Goal: Transaction & Acquisition: Purchase product/service

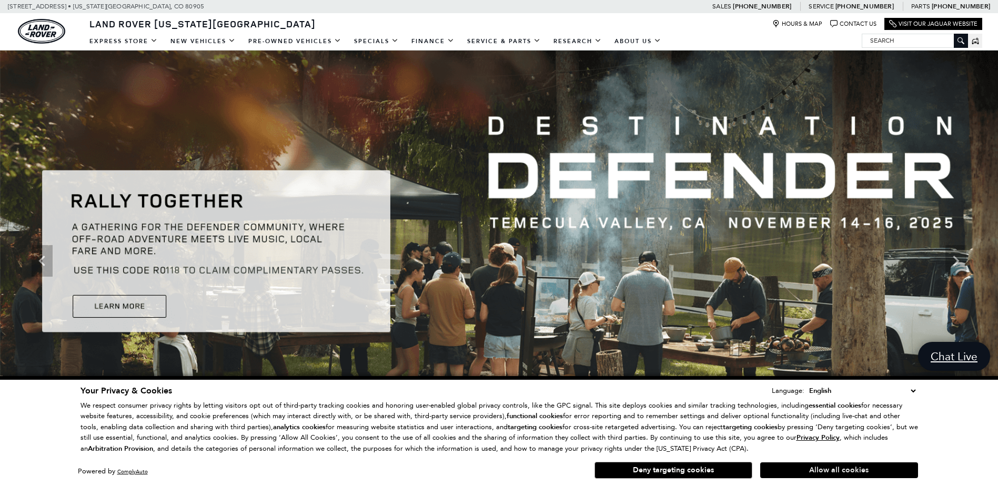
click at [821, 473] on button "Allow all cookies" at bounding box center [839, 471] width 158 height 16
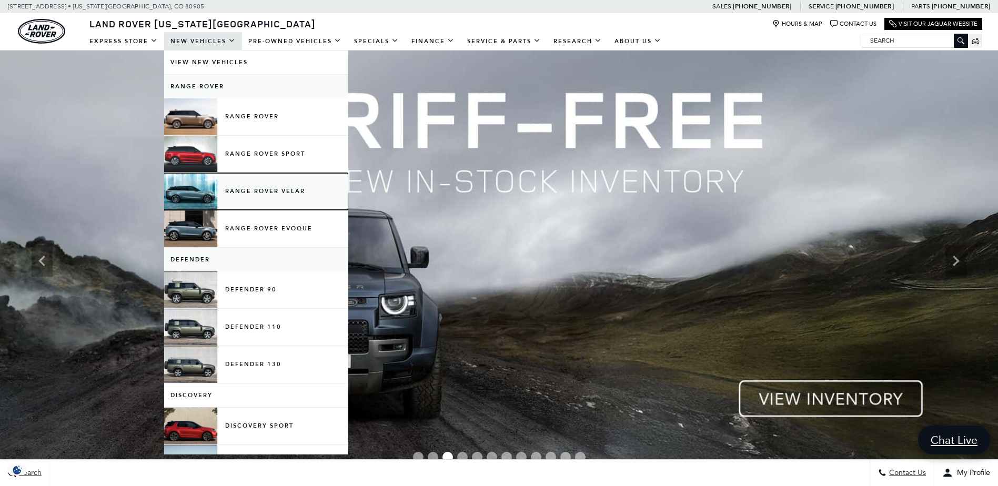
click at [208, 198] on link "Range Rover Velar" at bounding box center [256, 191] width 184 height 37
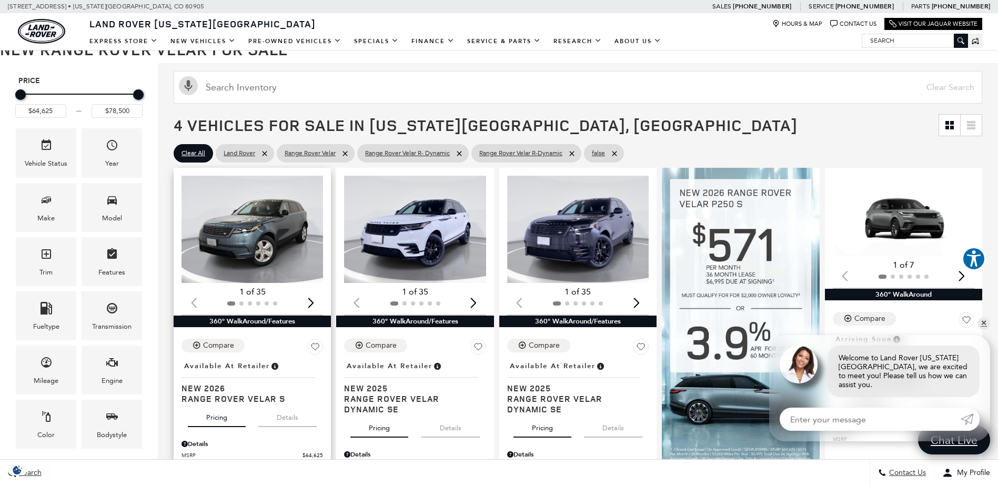
scroll to position [105, 0]
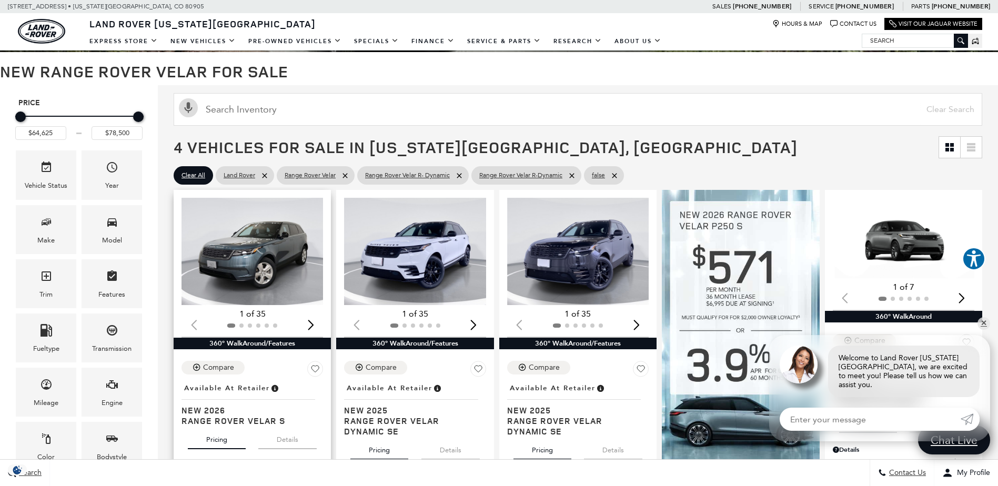
click at [280, 243] on img "1 / 2" at bounding box center [253, 251] width 143 height 107
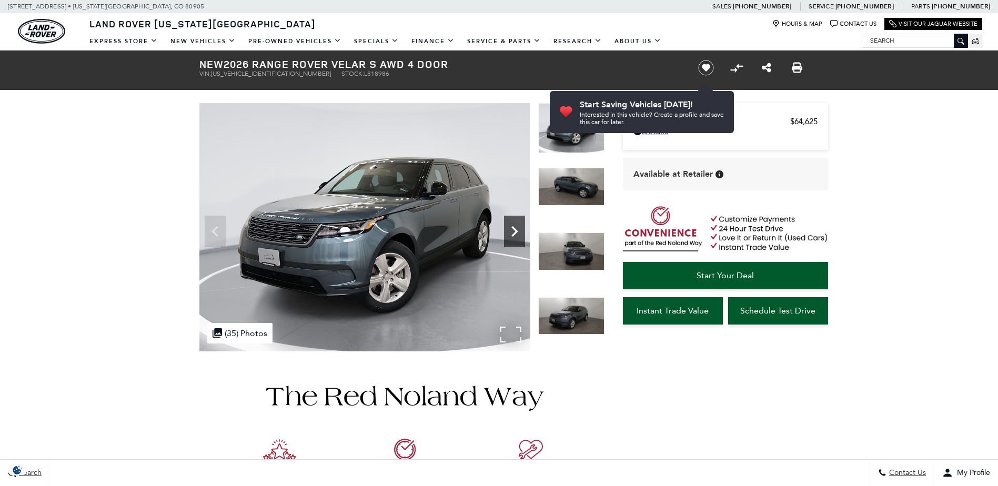
click at [508, 222] on icon "Next" at bounding box center [514, 231] width 21 height 21
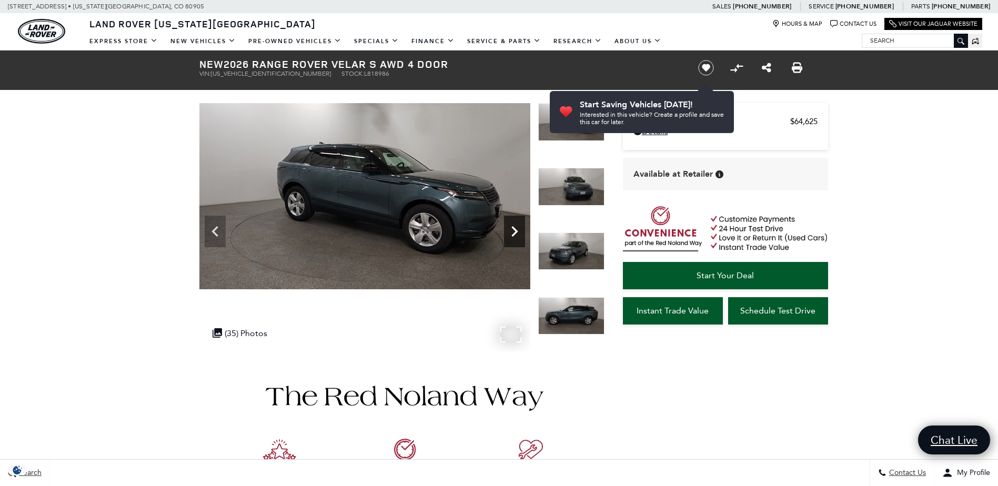
click at [508, 222] on icon "Next" at bounding box center [514, 231] width 21 height 21
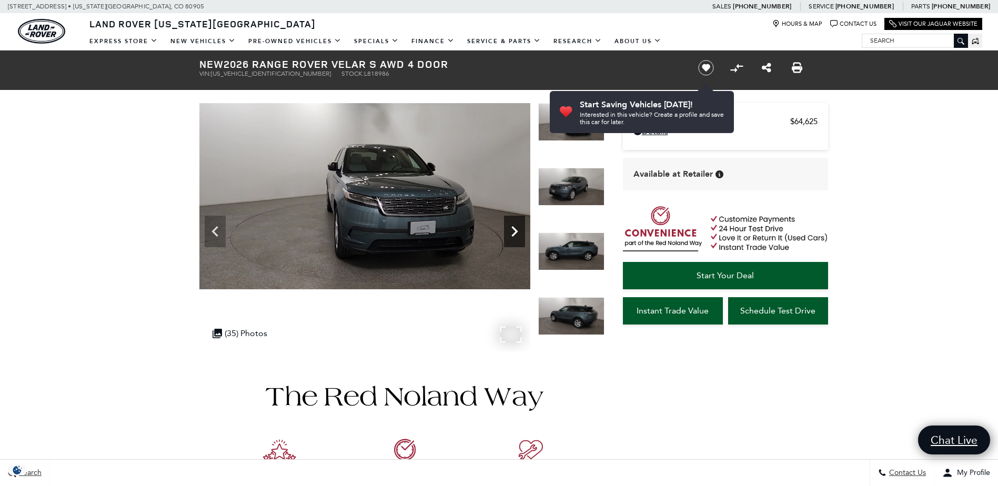
click at [508, 222] on icon "Next" at bounding box center [514, 231] width 21 height 21
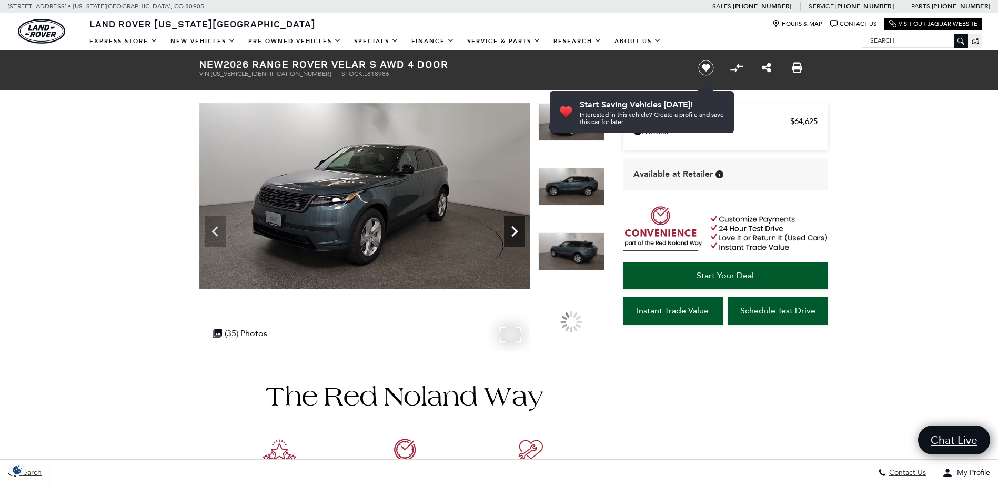
click at [508, 222] on icon "Next" at bounding box center [514, 231] width 21 height 21
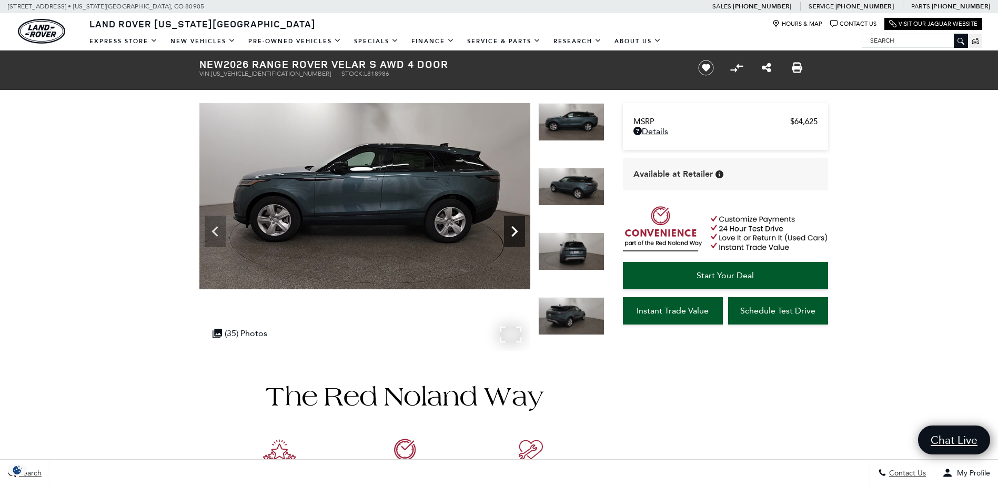
click at [508, 222] on icon "Next" at bounding box center [514, 231] width 21 height 21
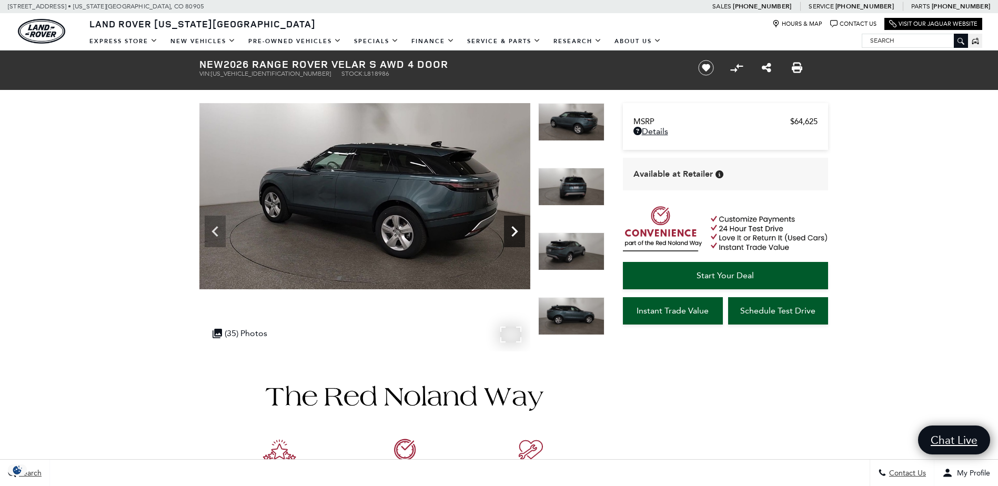
click at [508, 222] on icon "Next" at bounding box center [514, 231] width 21 height 21
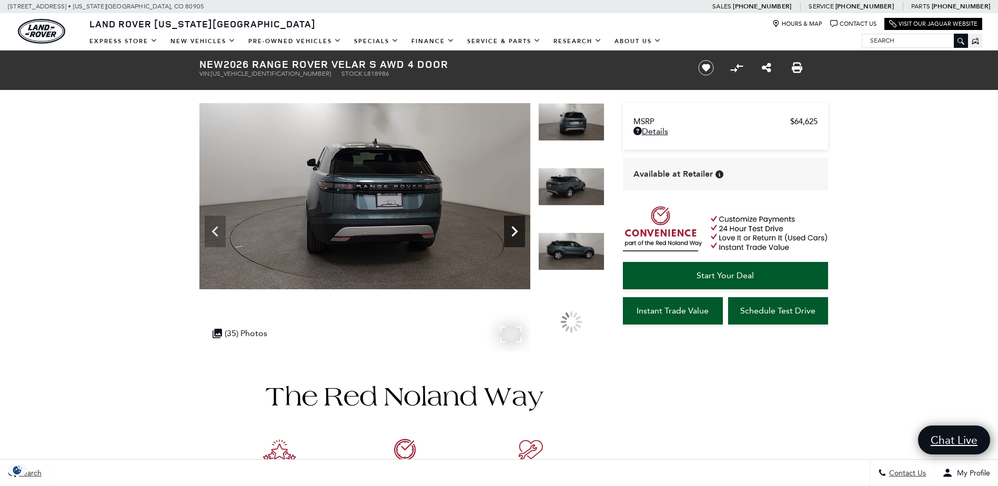
click at [508, 222] on icon "Next" at bounding box center [514, 231] width 21 height 21
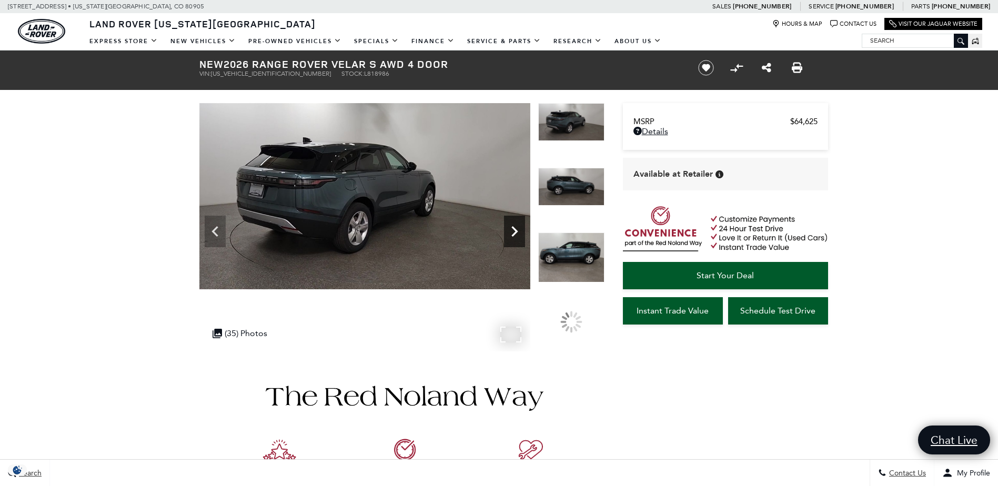
click at [508, 222] on icon "Next" at bounding box center [514, 231] width 21 height 21
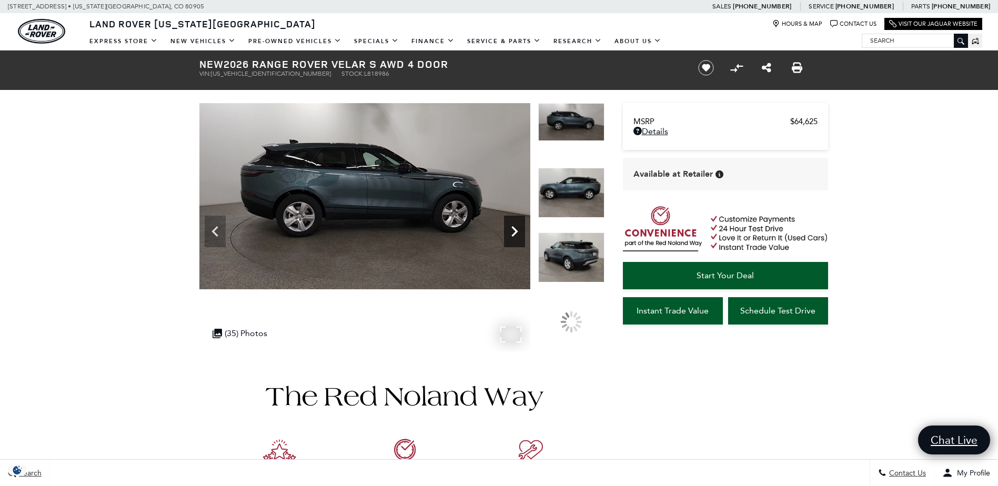
click at [508, 222] on icon "Next" at bounding box center [514, 231] width 21 height 21
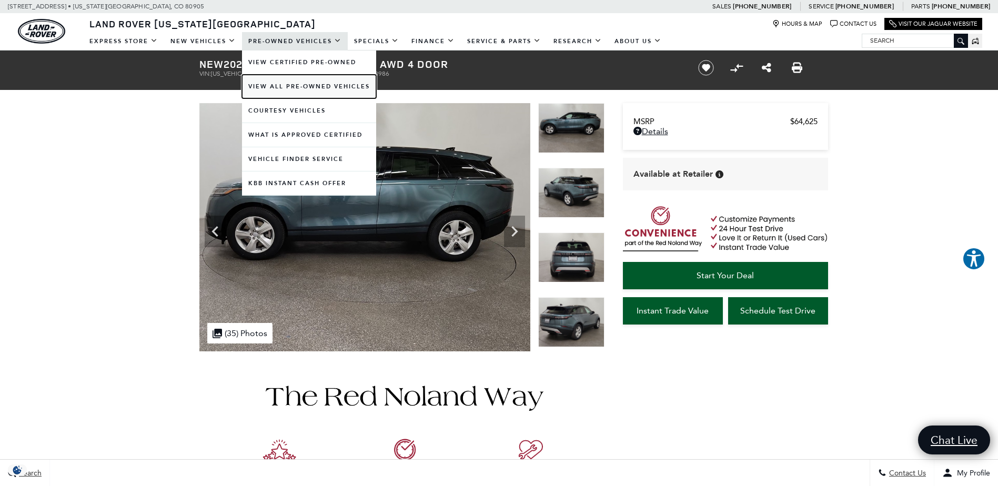
click at [281, 88] on link "View All Pre-Owned Vehicles" at bounding box center [309, 87] width 134 height 24
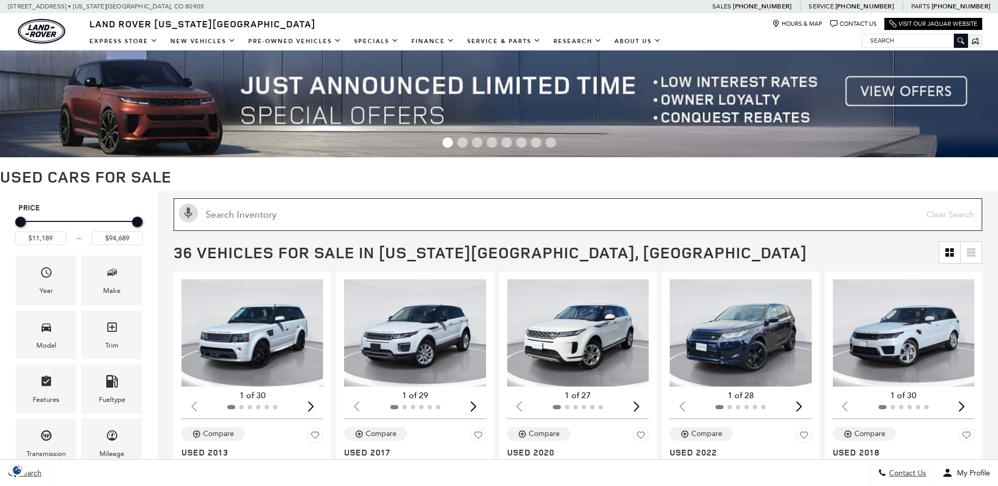
click at [255, 222] on input "text" at bounding box center [578, 214] width 809 height 33
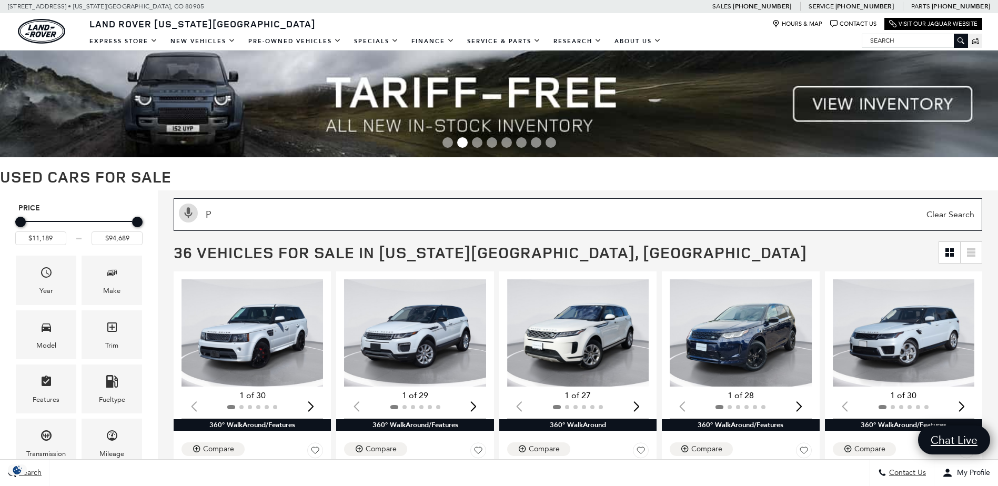
click at [245, 213] on input "P" at bounding box center [578, 214] width 809 height 33
type input "P250"
type input "$44,689"
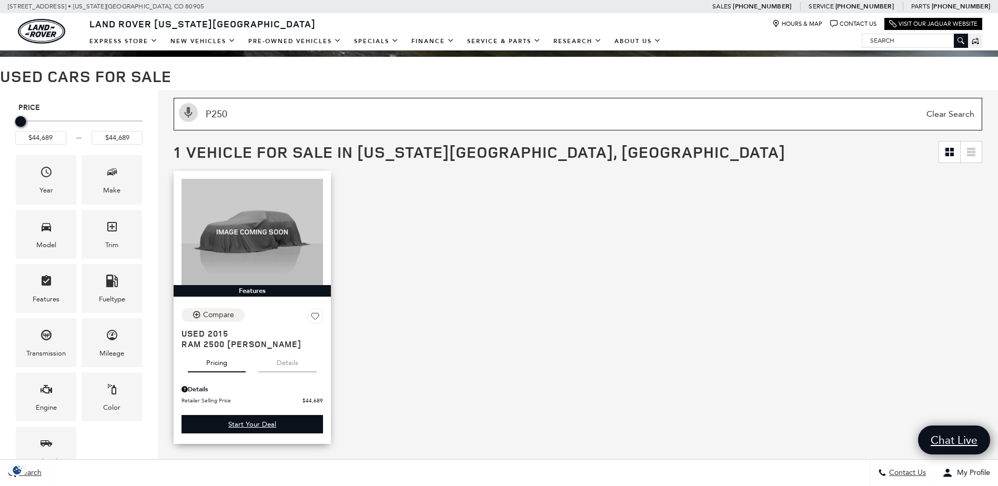
scroll to position [105, 0]
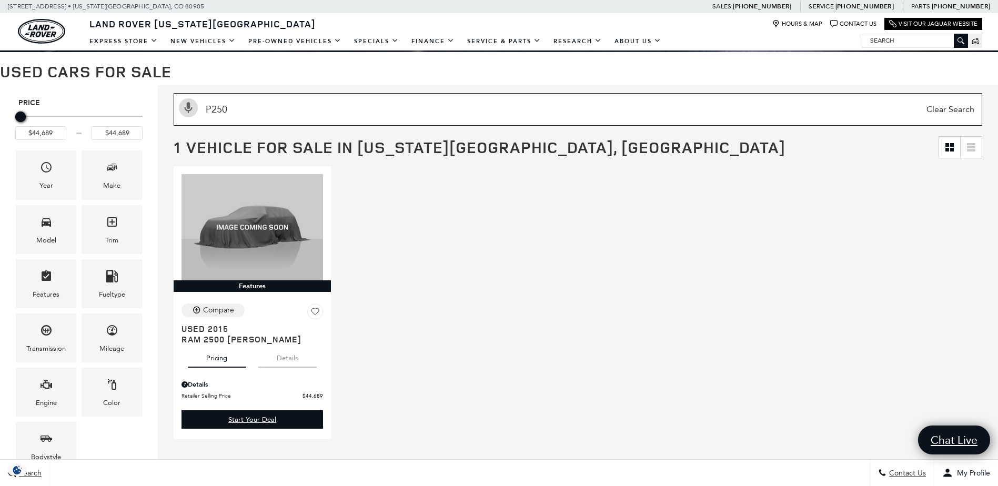
click at [235, 110] on input "P250" at bounding box center [578, 109] width 809 height 33
type input "$11,189"
type input "$94,689"
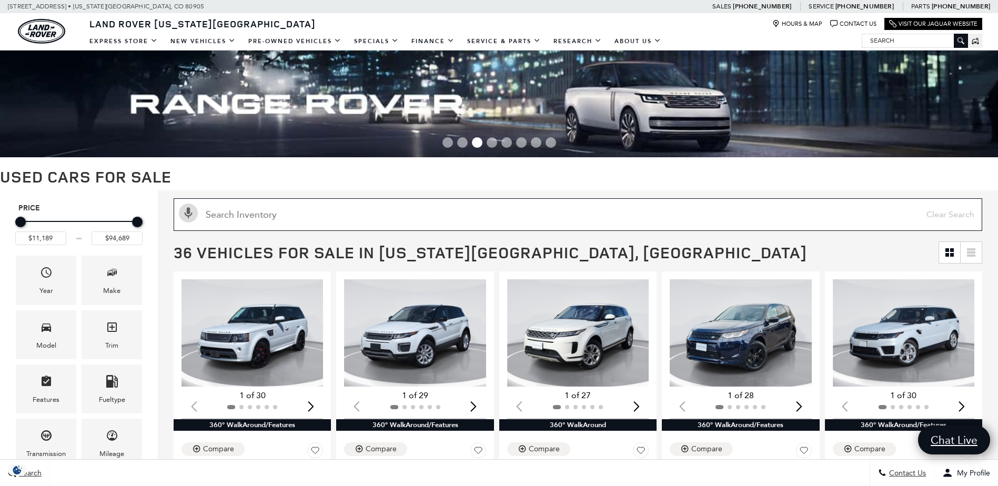
click at [260, 218] on input "Search Inventory" at bounding box center [578, 214] width 809 height 33
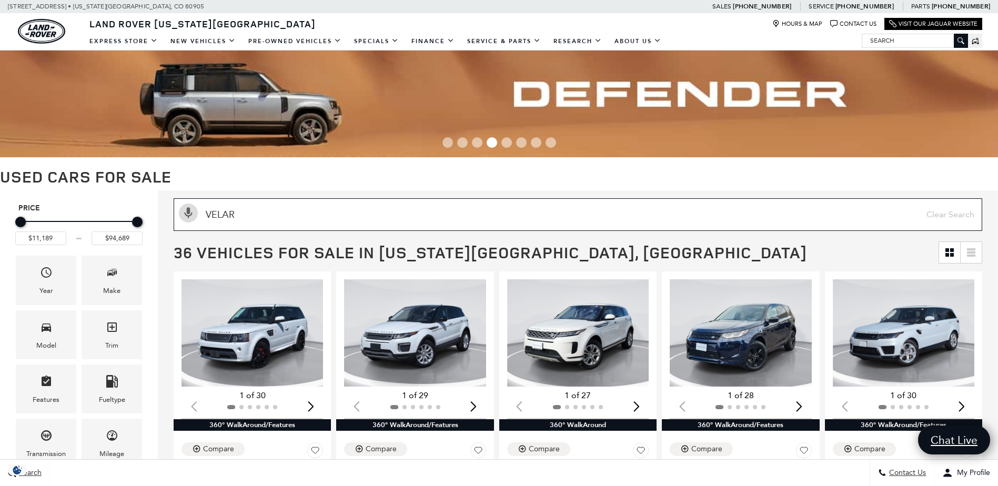
type input "VELAR"
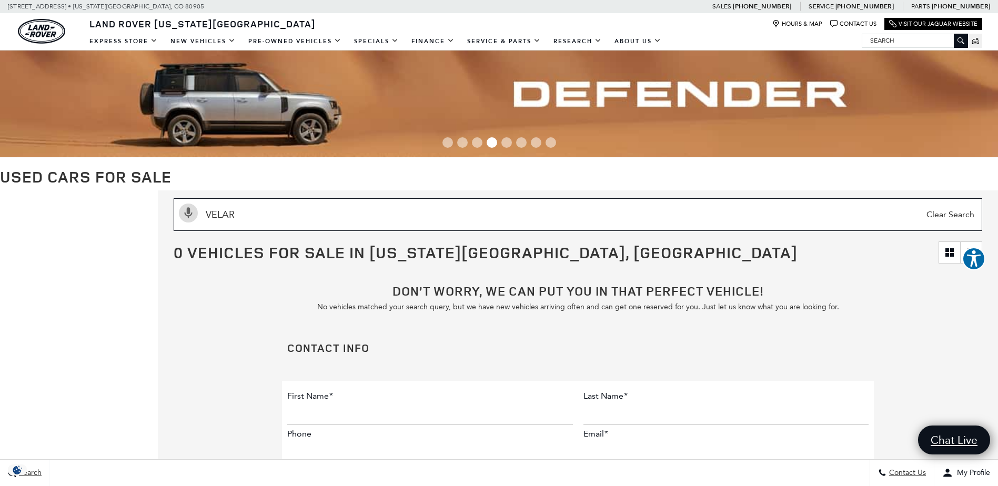
click at [257, 219] on input "VELAR" at bounding box center [578, 214] width 809 height 33
